Goal: Information Seeking & Learning: Find specific fact

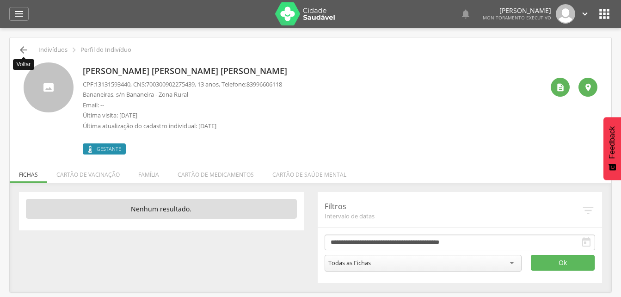
click at [24, 46] on icon "" at bounding box center [23, 49] width 11 height 11
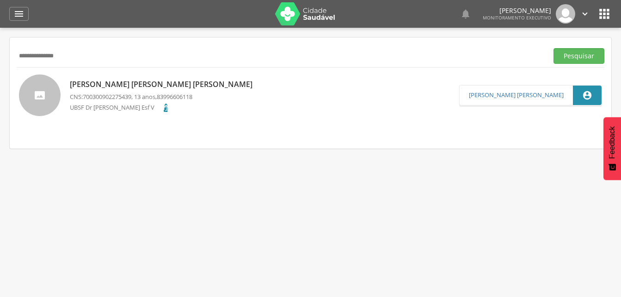
click at [83, 59] on input "**********" at bounding box center [281, 56] width 528 height 16
type input "*"
click at [572, 56] on button "Pesquisar" at bounding box center [579, 56] width 51 height 16
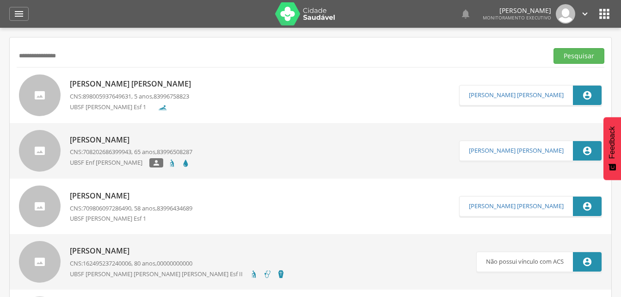
click at [110, 83] on p "[PERSON_NAME] [PERSON_NAME]" at bounding box center [133, 84] width 126 height 11
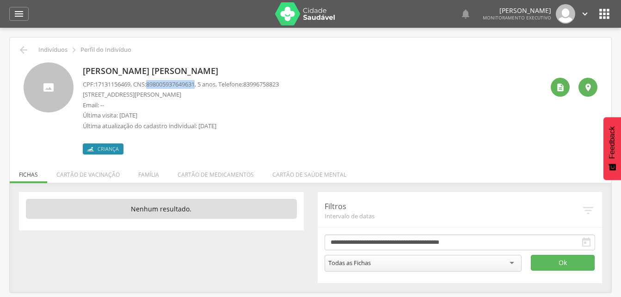
drag, startPoint x: 151, startPoint y: 83, endPoint x: 202, endPoint y: 84, distance: 51.4
click at [202, 84] on p "CPF: 17131156469 , CNS: [PHONE_NUMBER] , 5 anos, Telefone: [PHONE_NUMBER]" at bounding box center [181, 84] width 196 height 9
drag, startPoint x: 202, startPoint y: 84, endPoint x: 189, endPoint y: 84, distance: 13.4
copy p "898005937649631"
click at [25, 50] on icon "" at bounding box center [23, 49] width 11 height 11
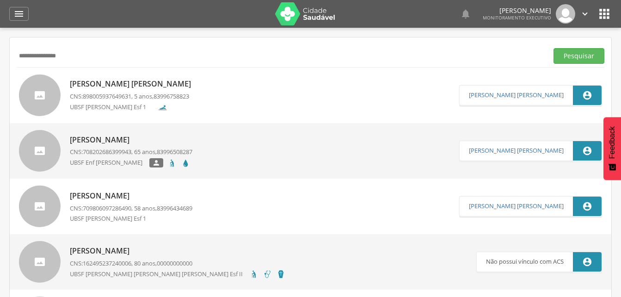
click at [76, 54] on input "**********" at bounding box center [281, 56] width 528 height 16
type input "*"
drag, startPoint x: 577, startPoint y: 59, endPoint x: 560, endPoint y: 60, distance: 17.2
click at [577, 59] on button "Pesquisar" at bounding box center [579, 56] width 51 height 16
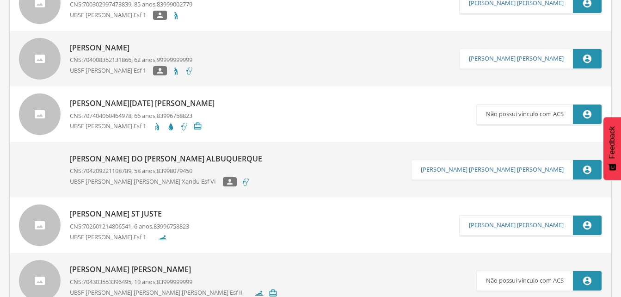
scroll to position [93, 0]
click at [118, 215] on p "[PERSON_NAME] St Juste" at bounding box center [129, 213] width 119 height 11
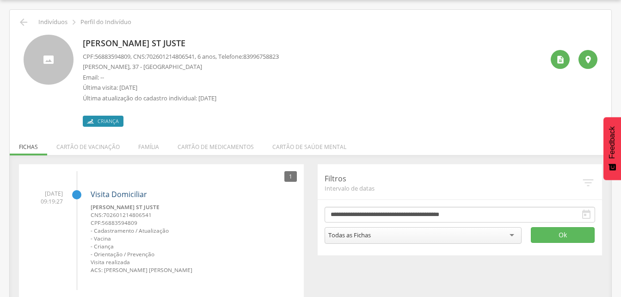
scroll to position [42, 0]
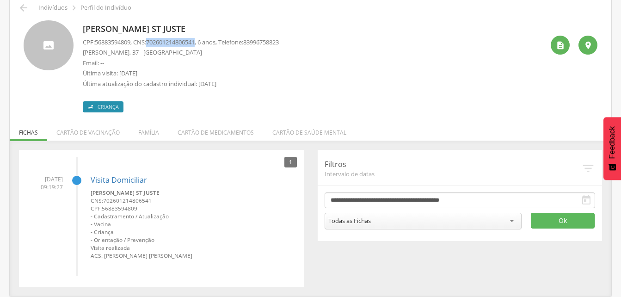
drag, startPoint x: 151, startPoint y: 41, endPoint x: 202, endPoint y: 40, distance: 51.4
click at [202, 40] on p "CPF: 56883594809 , CNS: [PHONE_NUMBER] , 6 anos, Telefone: [PHONE_NUMBER]" at bounding box center [181, 42] width 196 height 9
drag, startPoint x: 202, startPoint y: 40, endPoint x: 192, endPoint y: 44, distance: 11.3
copy p "702601214806541"
click at [145, 135] on li "Família" at bounding box center [148, 130] width 39 height 22
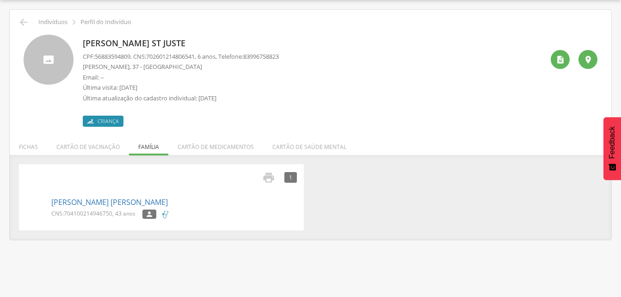
scroll to position [28, 0]
click at [87, 203] on link "[PERSON_NAME] [PERSON_NAME]" at bounding box center [109, 202] width 117 height 11
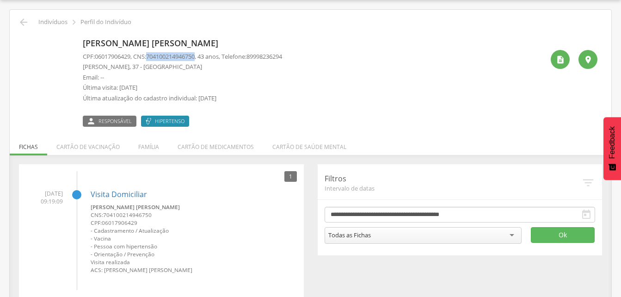
drag, startPoint x: 150, startPoint y: 55, endPoint x: 203, endPoint y: 54, distance: 53.2
click at [203, 54] on p "CPF: 06017906429 , CNS: [PHONE_NUMBER] , 43 anos, Telefone: [PHONE_NUMBER]" at bounding box center [182, 56] width 199 height 9
drag, startPoint x: 203, startPoint y: 54, endPoint x: 190, endPoint y: 56, distance: 13.5
copy p "704100214946750"
click at [27, 24] on icon "" at bounding box center [23, 22] width 11 height 11
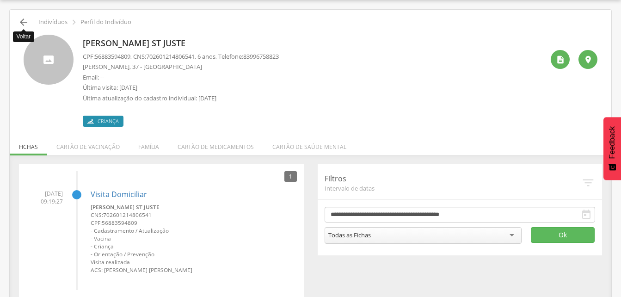
click at [25, 19] on icon "" at bounding box center [23, 22] width 11 height 11
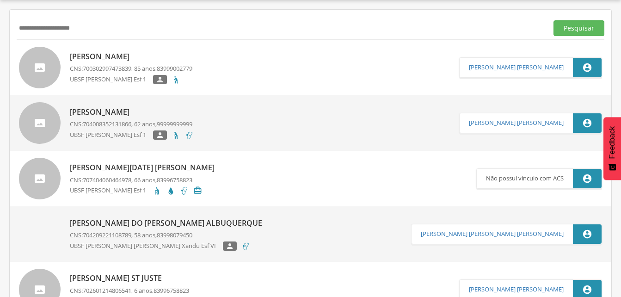
click at [88, 27] on input "**********" at bounding box center [281, 28] width 528 height 16
click at [56, 29] on input "**********" at bounding box center [281, 28] width 528 height 16
drag, startPoint x: 572, startPoint y: 28, endPoint x: 548, endPoint y: 34, distance: 24.5
click at [572, 28] on button "Pesquisar" at bounding box center [579, 28] width 51 height 16
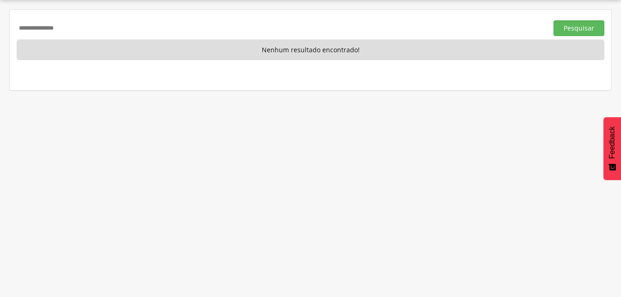
click at [79, 30] on input "**********" at bounding box center [281, 28] width 528 height 16
type input "*"
click at [570, 23] on button "Pesquisar" at bounding box center [579, 28] width 51 height 16
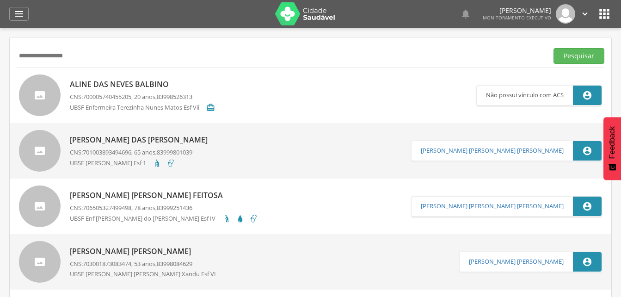
click at [136, 81] on p "Aline das Neves Balbino" at bounding box center [142, 84] width 145 height 11
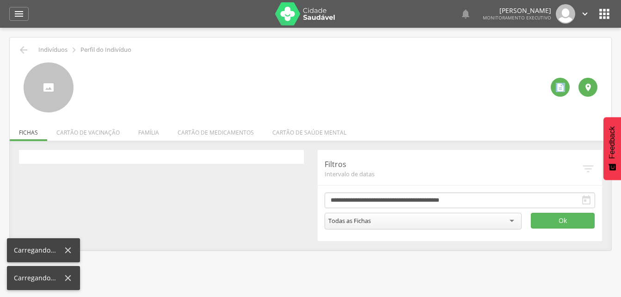
click at [137, 81] on div at bounding box center [313, 87] width 461 height 50
drag, startPoint x: 137, startPoint y: 81, endPoint x: 145, endPoint y: 93, distance: 15.2
click at [145, 93] on div at bounding box center [313, 87] width 461 height 50
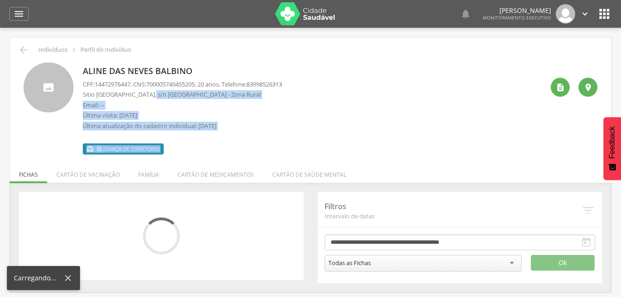
click at [149, 99] on div "[PERSON_NAME] [PERSON_NAME] CPF: 14472976447 , CNS: [PHONE_NUMBER] , 20 anos, T…" at bounding box center [313, 108] width 461 height 92
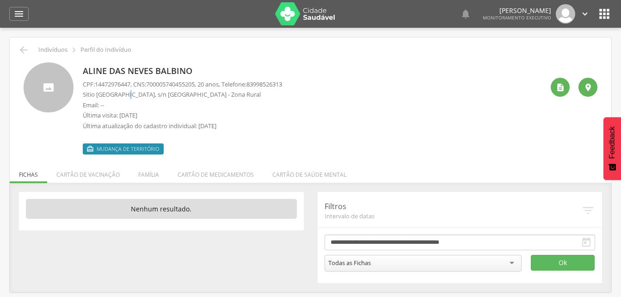
click at [125, 98] on p "Sitio [GEOGRAPHIC_DATA], s/n [GEOGRAPHIC_DATA] - Zona Rural" at bounding box center [182, 94] width 199 height 9
drag, startPoint x: 168, startPoint y: 122, endPoint x: 221, endPoint y: 154, distance: 61.3
click at [221, 154] on div "[PERSON_NAME] [PERSON_NAME] CPF: 14472976447 , CNS: [PHONE_NUMBER] , 20 anos, T…" at bounding box center [182, 108] width 199 height 92
drag, startPoint x: 221, startPoint y: 154, endPoint x: 246, endPoint y: 161, distance: 25.8
click at [244, 161] on div " Indivíduos  Perfil do Indivíduo [PERSON_NAME] [PERSON_NAME] CPF: 14472976447…" at bounding box center [311, 164] width 602 height 255
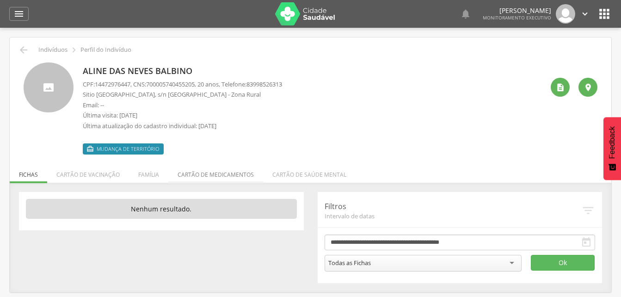
click at [250, 161] on div " Indivíduos  Perfil do Indivíduo [PERSON_NAME] [PERSON_NAME] CPF: 14472976447…" at bounding box center [311, 164] width 602 height 255
click at [254, 161] on div " Indivíduos  Perfil do Indivíduo [PERSON_NAME] [PERSON_NAME] CPF: 14472976447…" at bounding box center [311, 164] width 602 height 255
click at [28, 52] on icon "" at bounding box center [23, 49] width 11 height 11
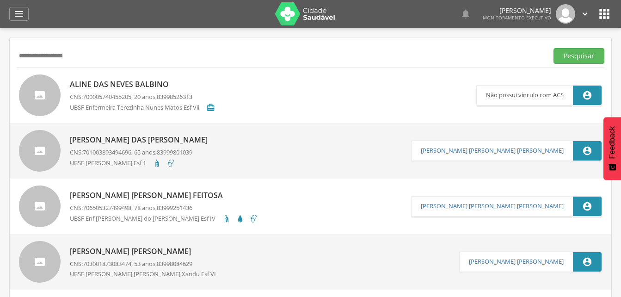
click at [86, 64] on div "**********" at bounding box center [311, 55] width 588 height 23
click at [81, 56] on input "**********" at bounding box center [281, 56] width 528 height 16
type input "*"
click at [563, 56] on button "Pesquisar" at bounding box center [579, 56] width 51 height 16
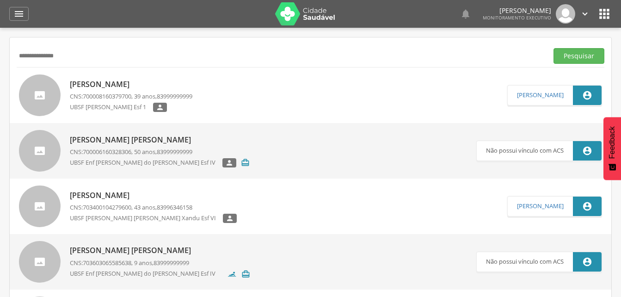
click at [82, 56] on input "**********" at bounding box center [281, 56] width 528 height 16
click at [580, 57] on button "Pesquisar" at bounding box center [579, 56] width 51 height 16
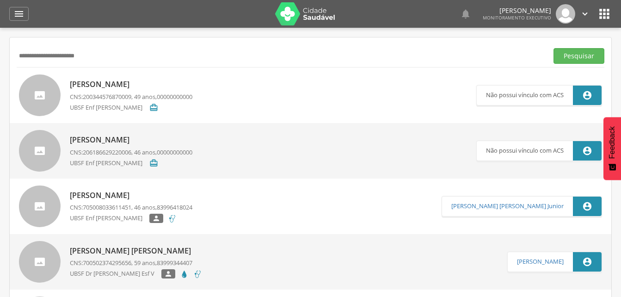
click at [123, 82] on p "[PERSON_NAME]" at bounding box center [131, 84] width 123 height 11
click at [115, 193] on p "[PERSON_NAME]" at bounding box center [131, 195] width 123 height 11
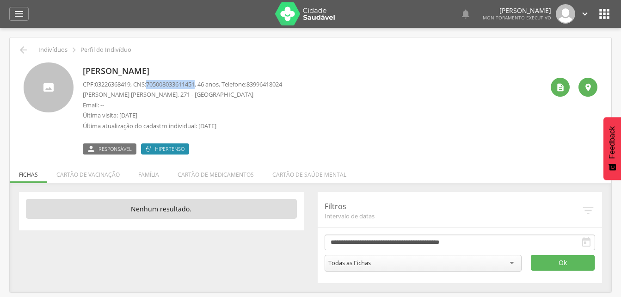
drag, startPoint x: 151, startPoint y: 81, endPoint x: 204, endPoint y: 86, distance: 52.9
click at [204, 86] on p "CPF: 03226368419 , CNS: [PHONE_NUMBER] , 46 anos, Telefone: [PHONE_NUMBER]" at bounding box center [182, 84] width 199 height 9
drag, startPoint x: 204, startPoint y: 86, endPoint x: 195, endPoint y: 85, distance: 8.8
copy p "705008033611451"
click at [93, 1] on div at bounding box center [153, 14] width 230 height 28
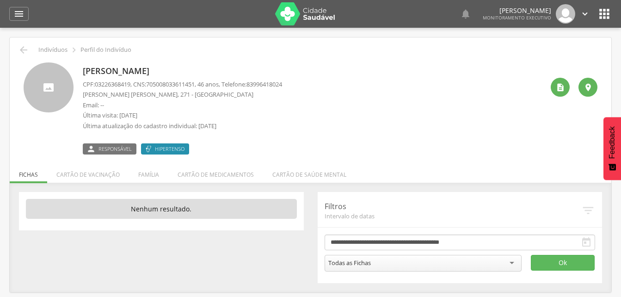
click at [95, 5] on div at bounding box center [153, 14] width 230 height 28
click at [89, 7] on div at bounding box center [153, 14] width 230 height 28
click at [89, 6] on div at bounding box center [153, 14] width 230 height 28
click at [333, 55] on div " Indivíduos  Perfil do Indivíduo" at bounding box center [311, 49] width 588 height 11
click at [25, 48] on icon "" at bounding box center [23, 49] width 11 height 11
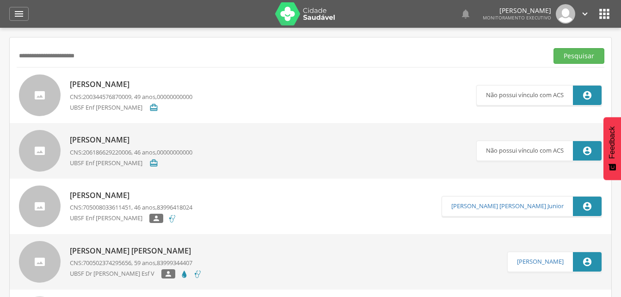
click at [107, 54] on input "**********" at bounding box center [281, 56] width 528 height 16
type input "*"
click at [25, 58] on input "text" at bounding box center [281, 56] width 528 height 16
click at [14, 12] on icon "" at bounding box center [18, 13] width 11 height 11
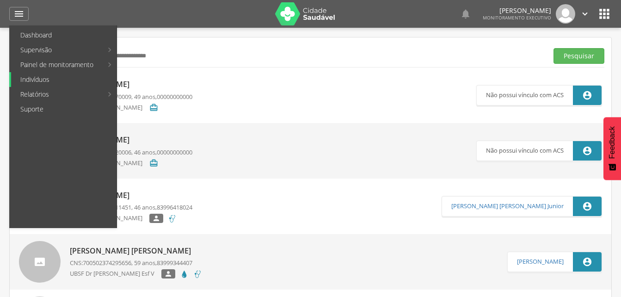
click at [37, 79] on link "Indivíduos" at bounding box center [63, 79] width 105 height 15
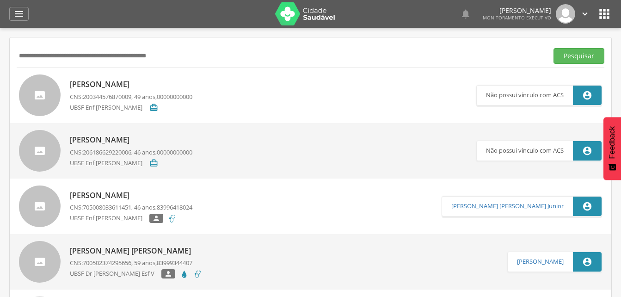
click at [81, 54] on input "text" at bounding box center [281, 56] width 528 height 16
type input "**********"
click at [559, 54] on button "Pesquisar" at bounding box center [579, 56] width 51 height 16
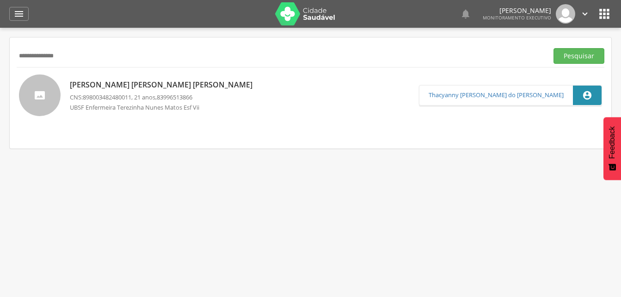
click at [161, 88] on p "[PERSON_NAME] [PERSON_NAME] [PERSON_NAME]" at bounding box center [163, 85] width 187 height 11
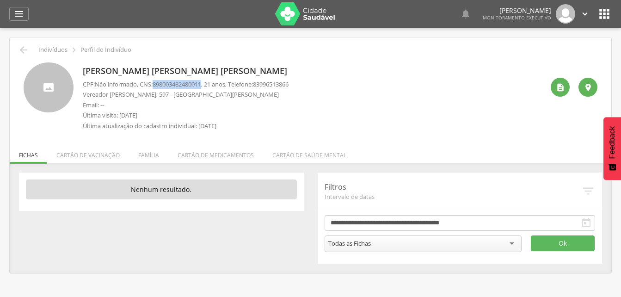
drag, startPoint x: 155, startPoint y: 83, endPoint x: 208, endPoint y: 83, distance: 52.7
click at [208, 83] on p "CPF: Não informado , CNS: [PHONE_NUMBER] , 21 anos, Telefone: [PHONE_NUMBER]" at bounding box center [186, 84] width 206 height 9
drag, startPoint x: 208, startPoint y: 83, endPoint x: 202, endPoint y: 83, distance: 6.5
copy p "898003482480011"
click at [144, 156] on li "Família" at bounding box center [148, 153] width 39 height 22
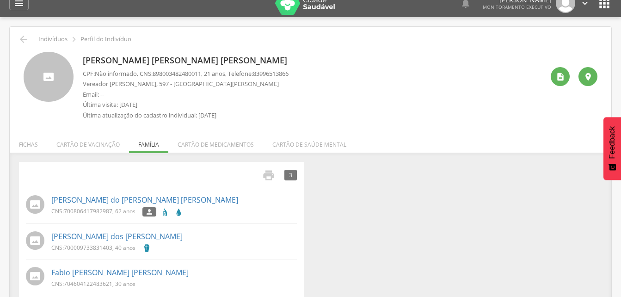
scroll to position [28, 0]
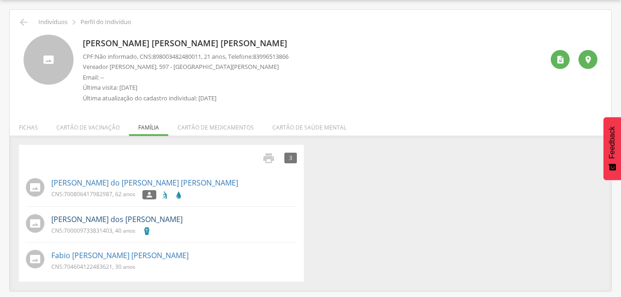
click at [109, 221] on link "[PERSON_NAME] dos [PERSON_NAME]" at bounding box center [116, 219] width 131 height 11
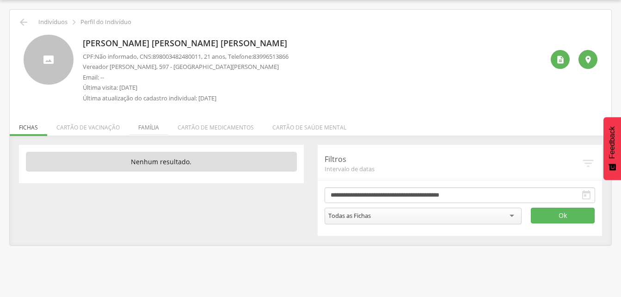
click at [148, 131] on li "Família" at bounding box center [148, 125] width 39 height 22
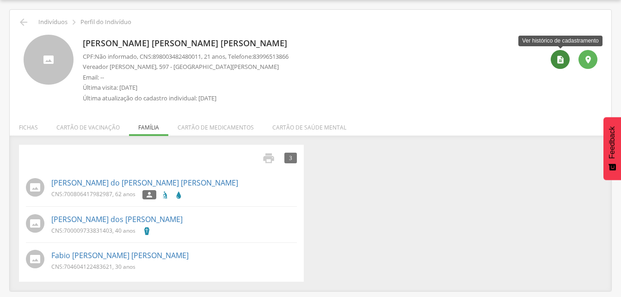
click at [558, 57] on icon "" at bounding box center [560, 59] width 9 height 9
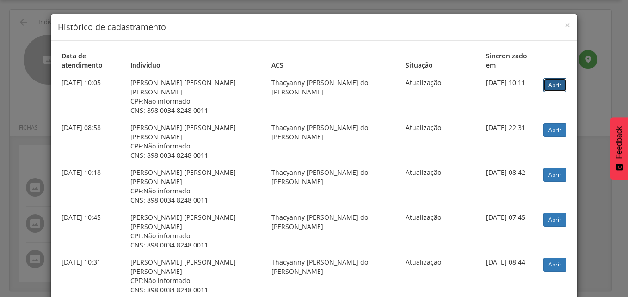
click at [549, 78] on link "Abrir" at bounding box center [555, 85] width 23 height 14
click at [565, 24] on span "×" at bounding box center [568, 25] width 6 height 13
